Goal: Complete application form

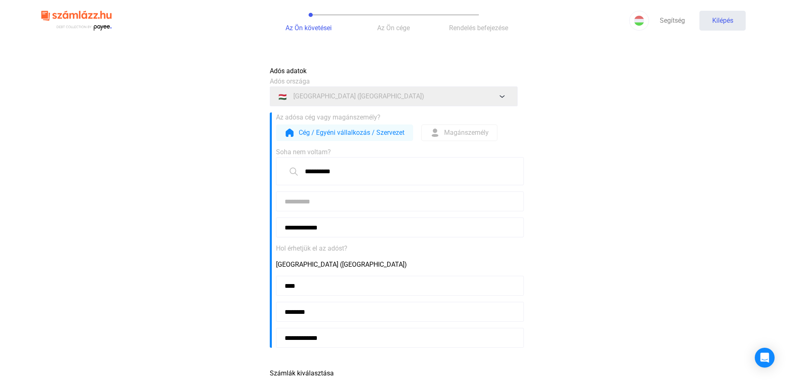
click at [290, 202] on input at bounding box center [400, 201] width 248 height 20
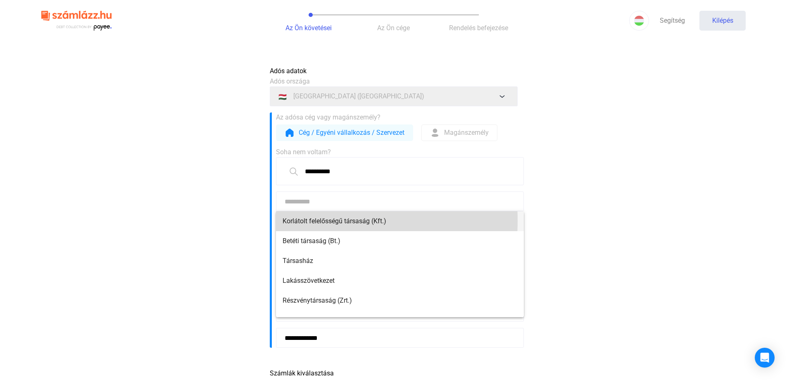
click at [297, 221] on font "Korlátolt felelősségű társaság (Kft.)" at bounding box center [335, 221] width 104 height 8
type input "**********"
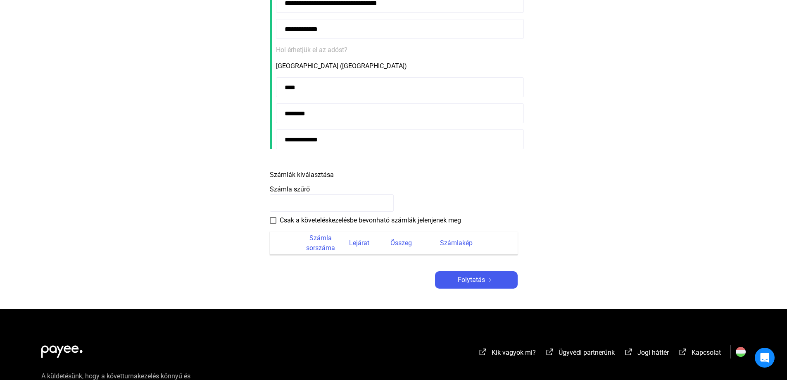
scroll to position [207, 0]
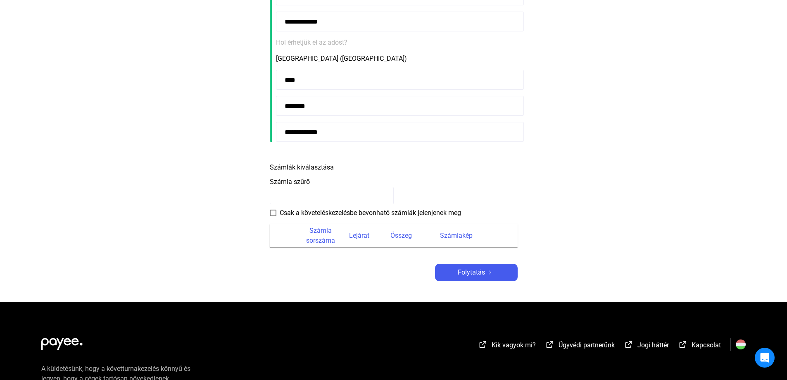
click at [285, 200] on input at bounding box center [332, 195] width 124 height 17
click at [317, 162] on h2 "Számlák kiválasztása" at bounding box center [302, 165] width 64 height 14
click at [316, 169] on font "Számlák kiválasztása" at bounding box center [302, 167] width 64 height 8
click at [289, 195] on input at bounding box center [332, 195] width 124 height 17
type input "**********"
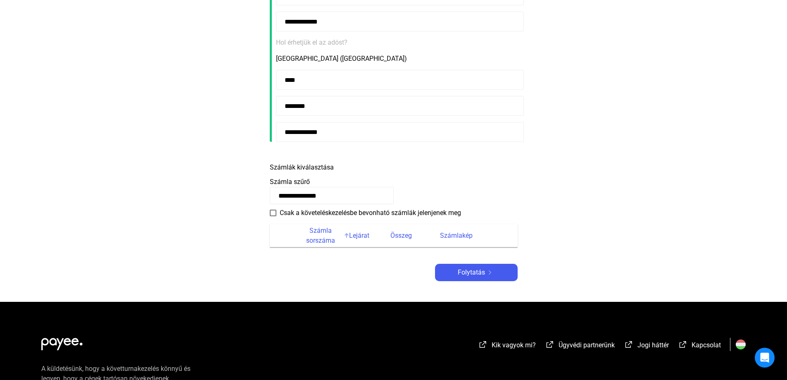
click at [327, 235] on font "Számla sorszáma" at bounding box center [321, 236] width 42 height 20
click at [473, 269] on font "Folytatás" at bounding box center [471, 272] width 27 height 8
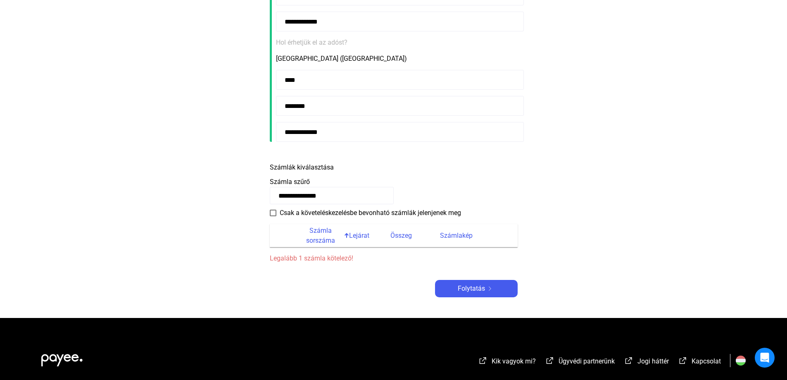
click at [272, 213] on span at bounding box center [273, 213] width 7 height 7
click at [312, 232] on font "Számla sorszáma" at bounding box center [320, 235] width 29 height 18
click at [291, 232] on th at bounding box center [285, 235] width 30 height 23
click at [380, 236] on div "Lejárat" at bounding box center [369, 236] width 41 height 10
click at [304, 244] on font "Számla sorszáma" at bounding box center [321, 236] width 42 height 20
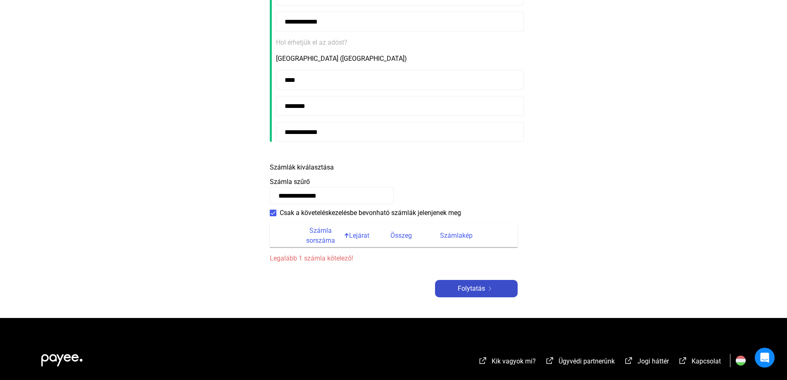
click at [465, 286] on font "Folytatás" at bounding box center [471, 288] width 27 height 8
click at [449, 238] on font "Számlakép" at bounding box center [456, 235] width 33 height 8
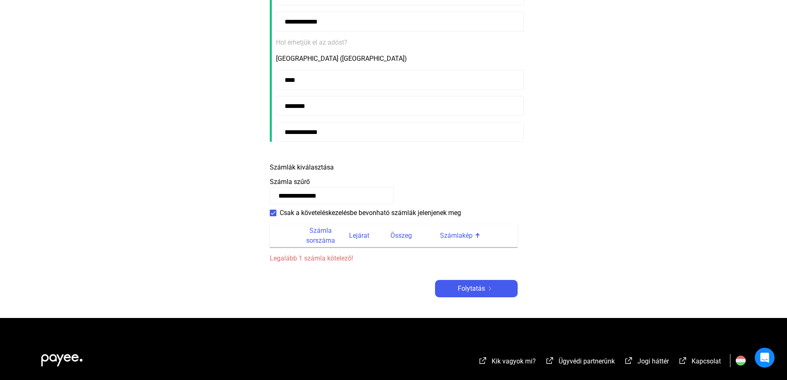
click at [449, 238] on font "Számlakép" at bounding box center [456, 235] width 33 height 8
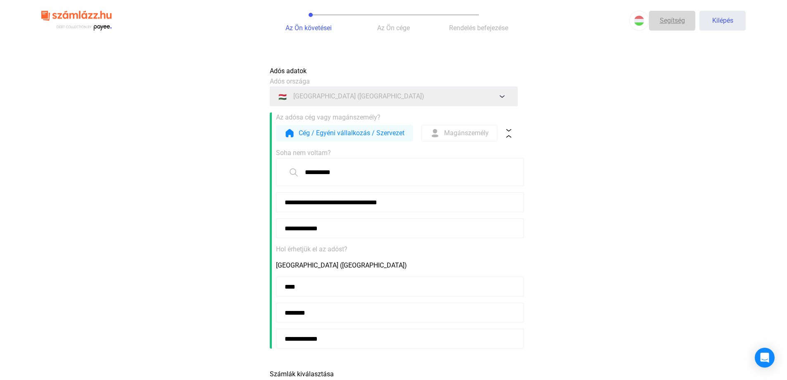
click at [672, 20] on font "Segítség" at bounding box center [672, 21] width 25 height 8
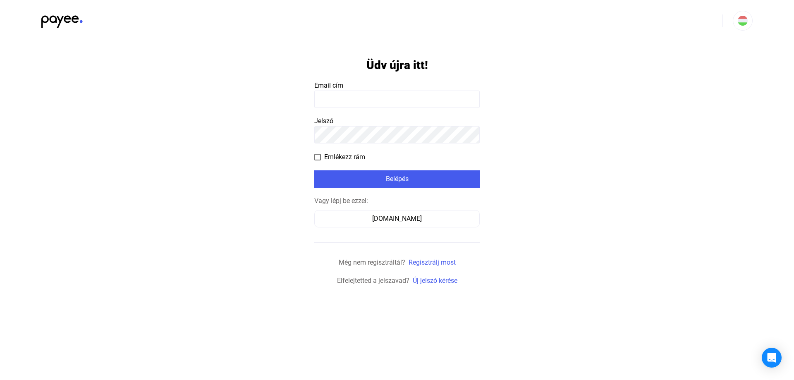
click at [344, 96] on input at bounding box center [396, 99] width 165 height 17
click at [372, 218] on div "[DOMAIN_NAME]" at bounding box center [397, 219] width 160 height 10
